Goal: Find specific page/section: Find specific page/section

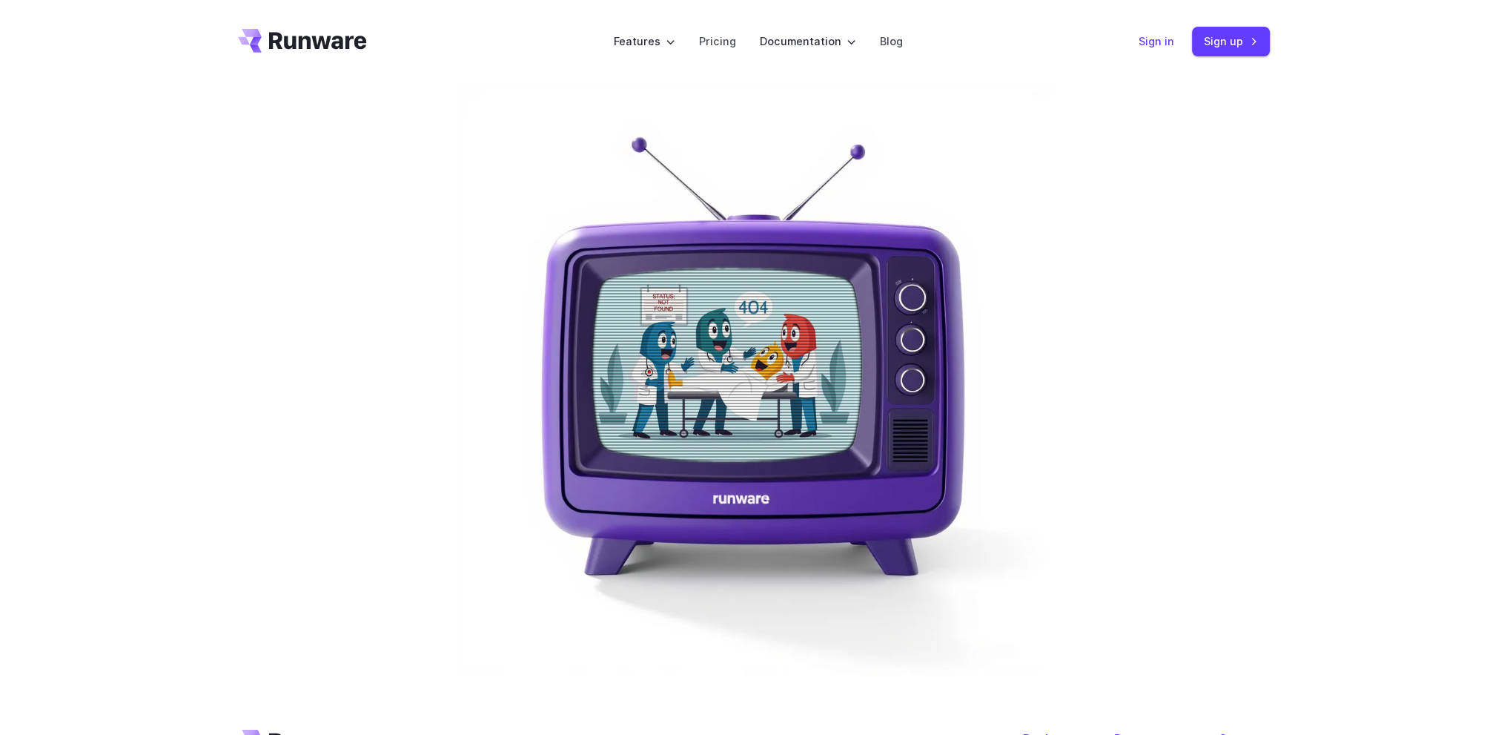
click at [1158, 41] on link "Sign in" at bounding box center [1157, 41] width 36 height 17
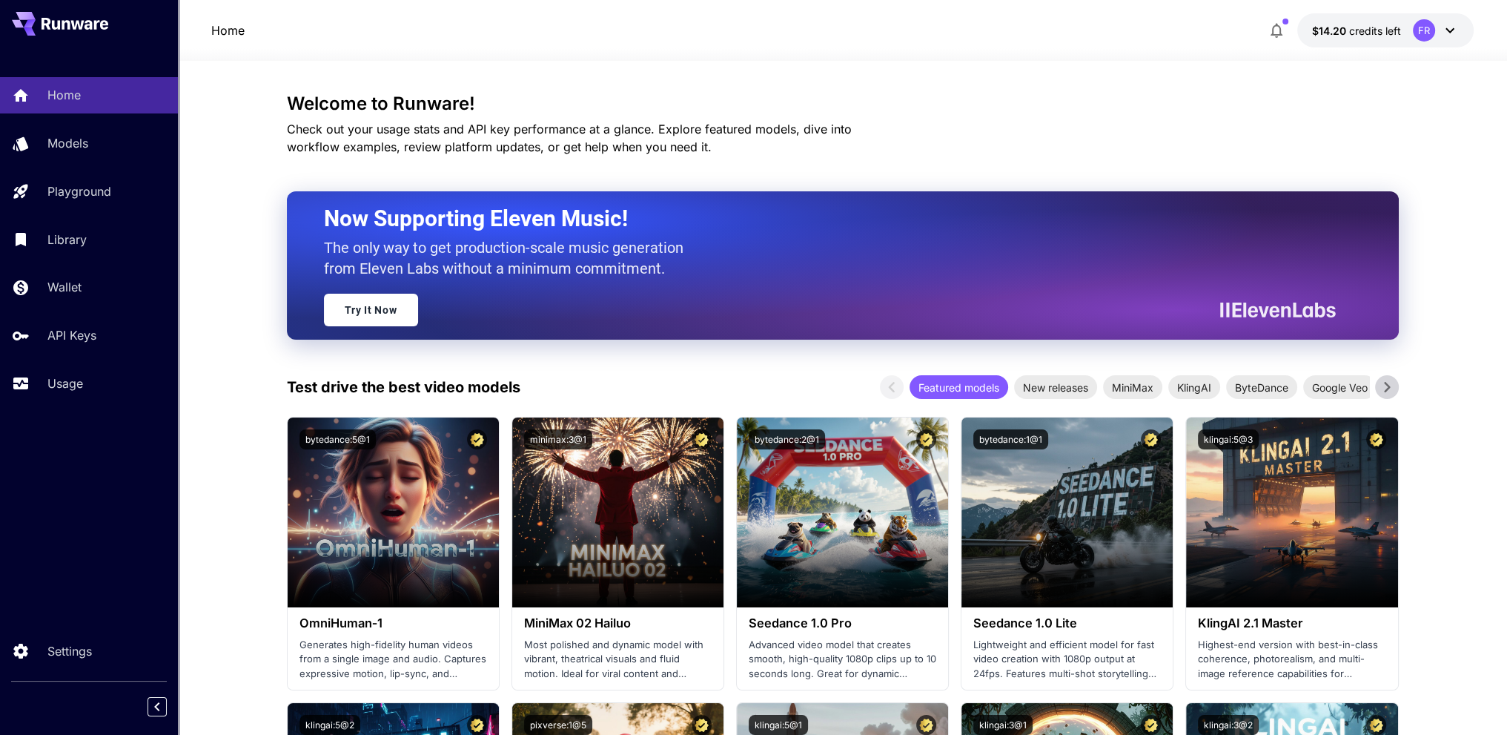
click at [1444, 33] on icon at bounding box center [1450, 31] width 18 height 18
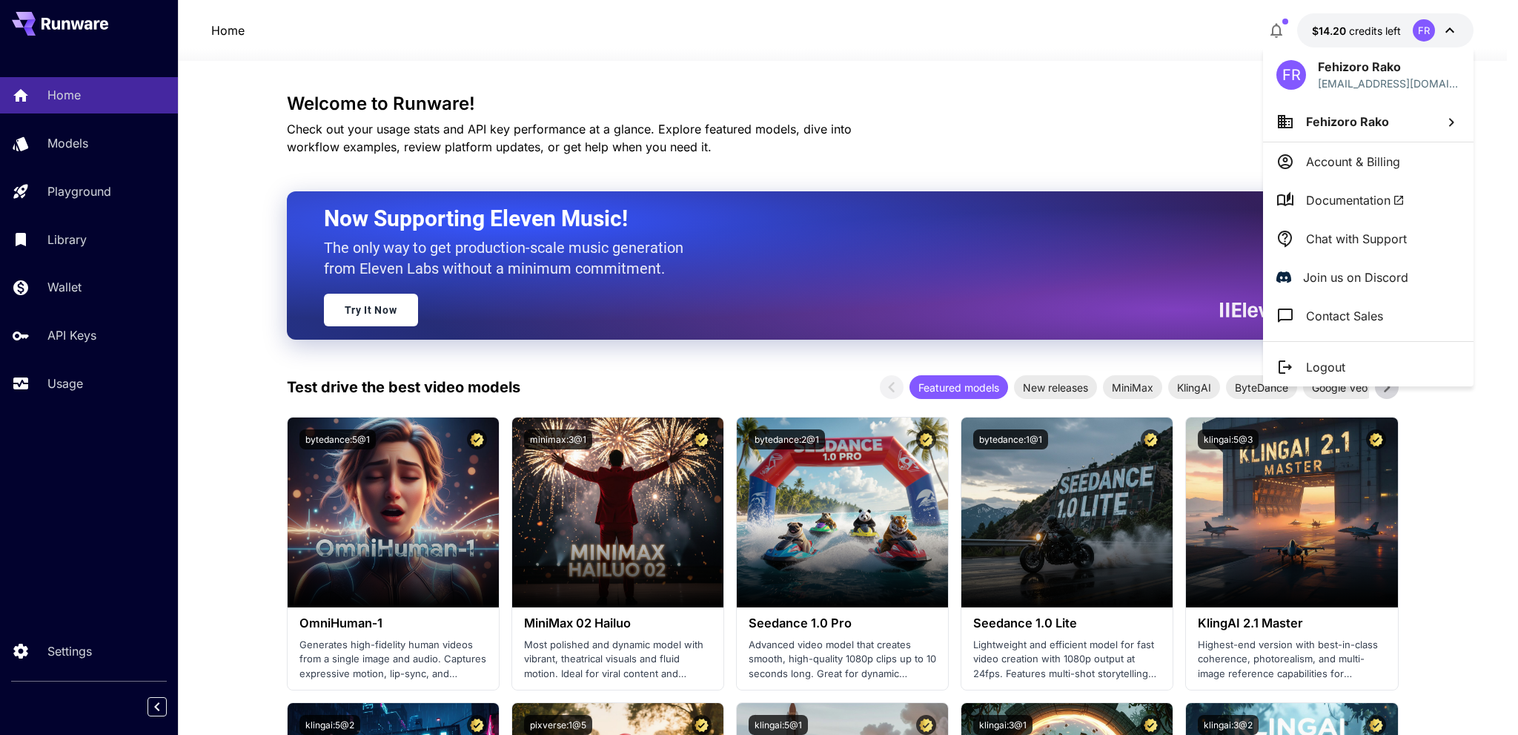
click at [1378, 202] on span "Documentation" at bounding box center [1355, 200] width 99 height 18
